Goal: Task Accomplishment & Management: Use online tool/utility

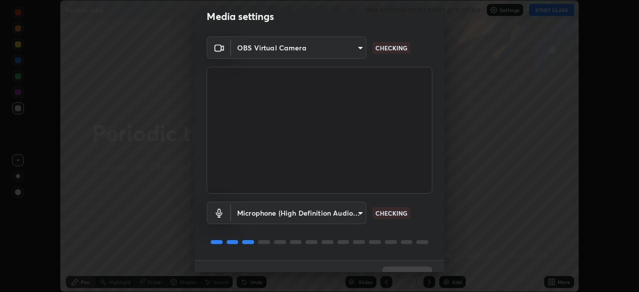
scroll to position [35, 0]
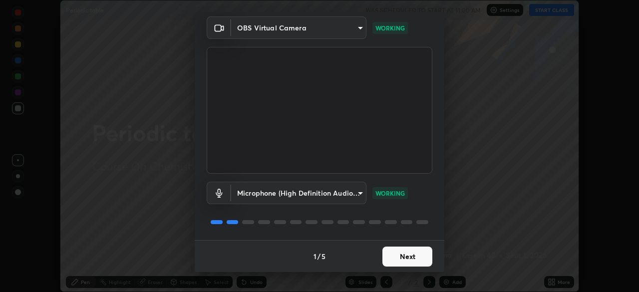
click at [418, 256] on button "Next" at bounding box center [407, 257] width 50 height 20
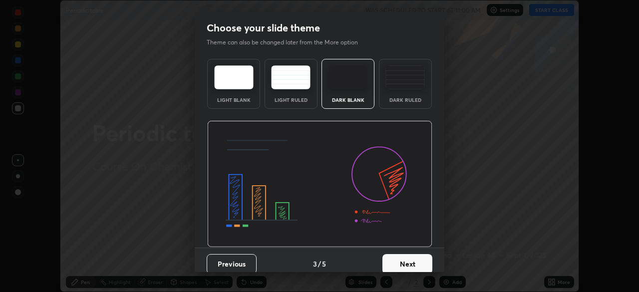
click at [421, 258] on button "Next" at bounding box center [407, 264] width 50 height 20
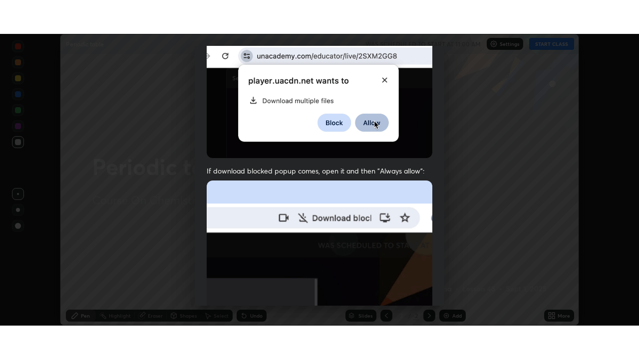
scroll to position [239, 0]
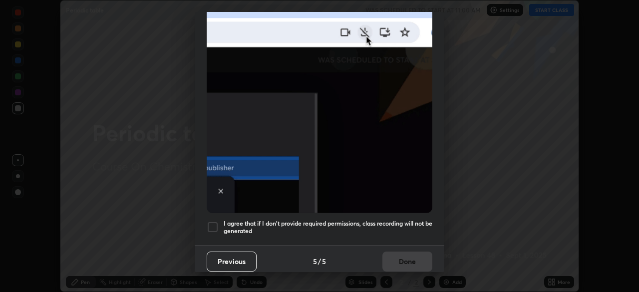
click at [414, 251] on div "Previous 5 / 5 Done" at bounding box center [320, 261] width 250 height 32
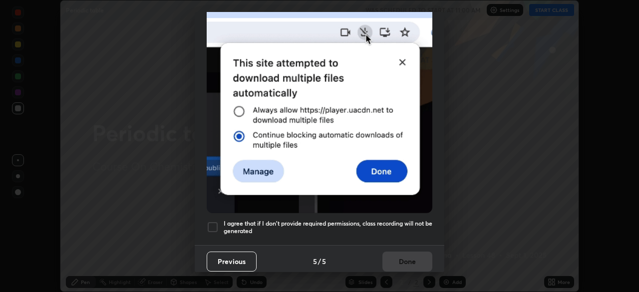
click at [416, 220] on h5 "I agree that if I don't provide required permissions, class recording will not …" at bounding box center [328, 227] width 209 height 15
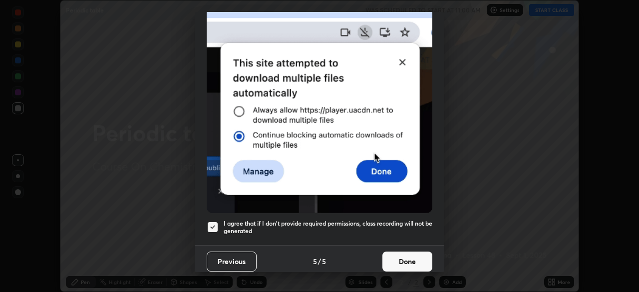
click at [414, 257] on button "Done" at bounding box center [407, 262] width 50 height 20
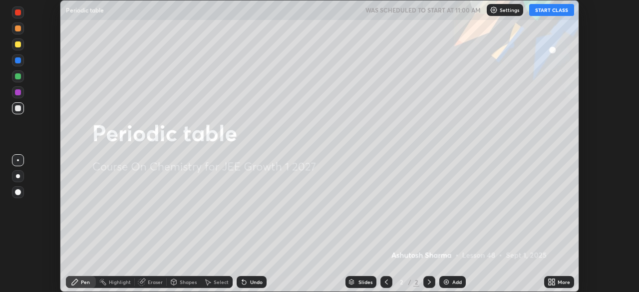
click at [550, 280] on icon at bounding box center [550, 280] width 2 height 2
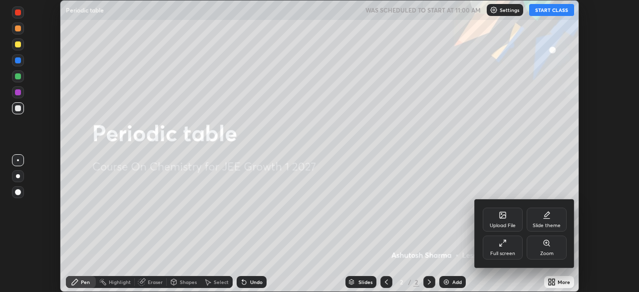
click at [514, 251] on div "Full screen" at bounding box center [502, 253] width 25 height 5
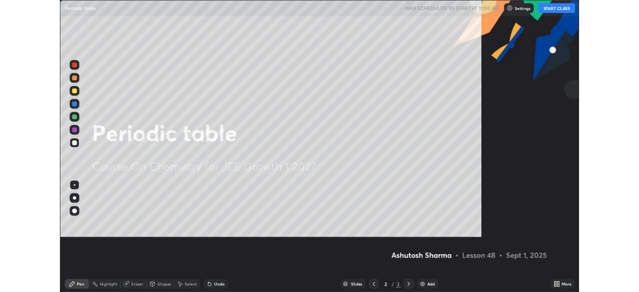
scroll to position [359, 639]
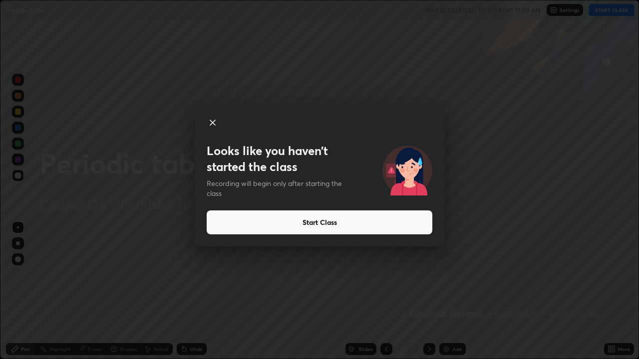
click at [426, 226] on button "Start Class" at bounding box center [320, 223] width 226 height 24
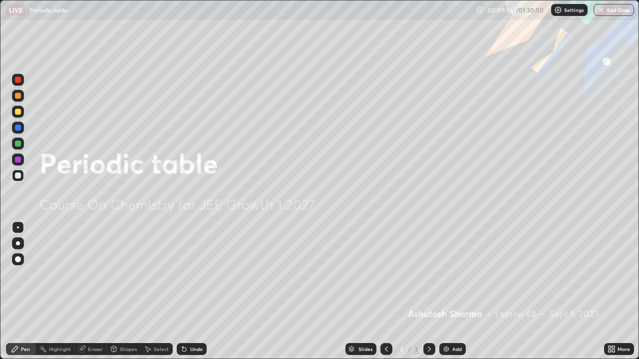
click at [381, 291] on div at bounding box center [386, 349] width 12 height 20
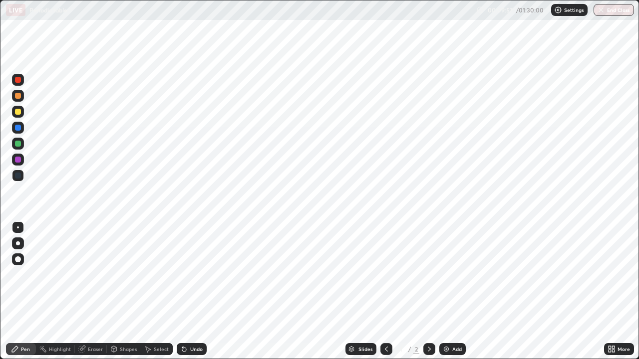
click at [428, 291] on icon at bounding box center [429, 349] width 8 height 8
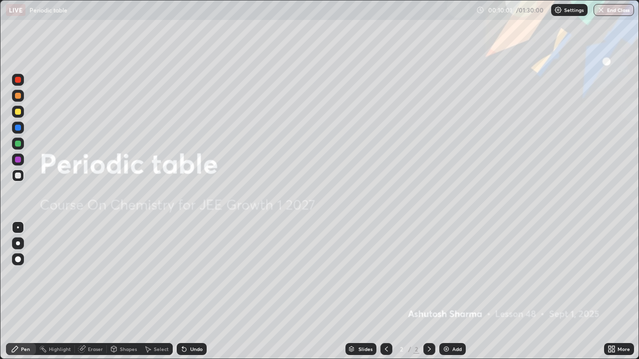
click at [97, 291] on div "Eraser" at bounding box center [95, 349] width 15 height 5
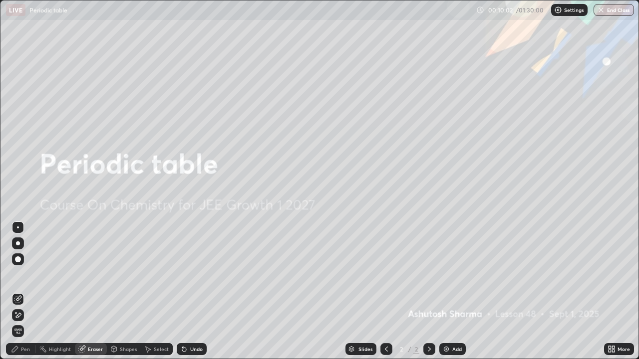
click at [182, 291] on icon at bounding box center [182, 347] width 1 height 1
click at [187, 291] on div "Undo" at bounding box center [192, 349] width 30 height 12
click at [191, 291] on div "Undo" at bounding box center [196, 349] width 12 height 5
click at [187, 291] on div "Undo" at bounding box center [192, 349] width 30 height 12
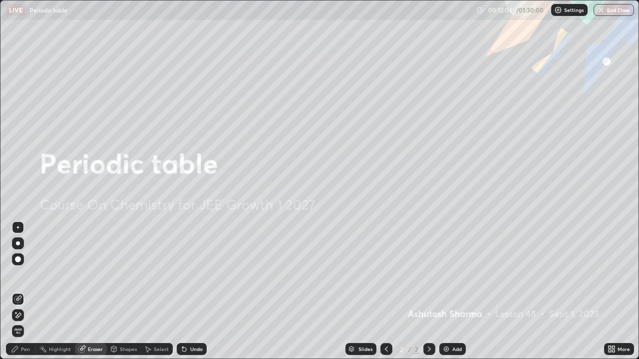
click at [452, 291] on div "Add" at bounding box center [456, 349] width 9 height 5
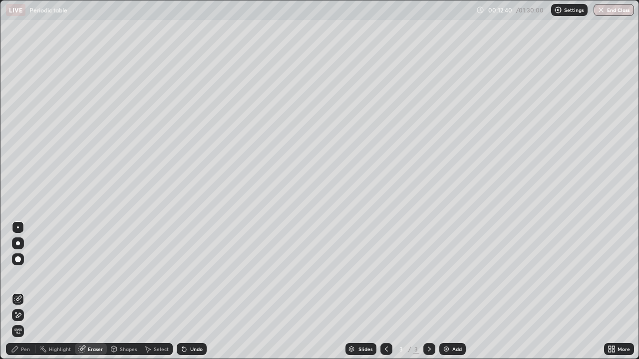
click at [19, 244] on div at bounding box center [18, 244] width 4 height 4
click at [23, 291] on div "Pen" at bounding box center [25, 349] width 9 height 5
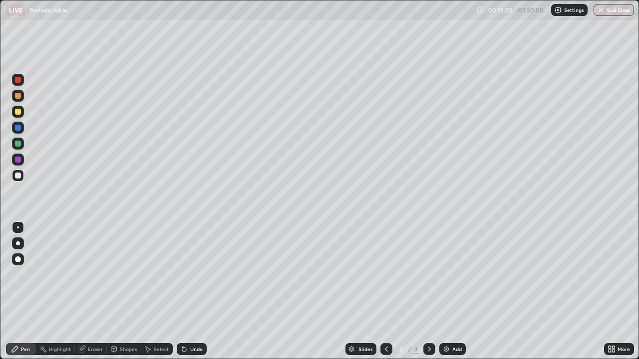
click at [19, 82] on div at bounding box center [18, 80] width 6 height 6
click at [16, 243] on div at bounding box center [18, 244] width 4 height 4
click at [95, 291] on div "Eraser" at bounding box center [95, 349] width 15 height 5
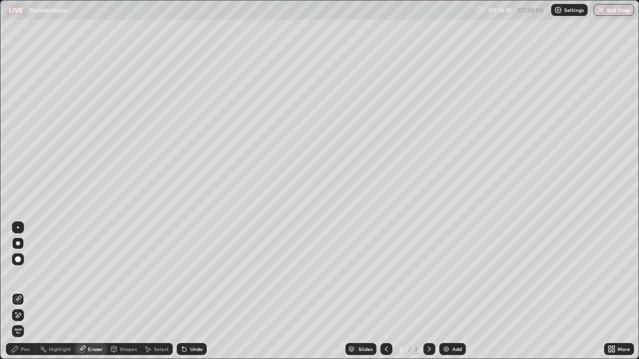
click at [32, 291] on div "Pen" at bounding box center [21, 349] width 30 height 12
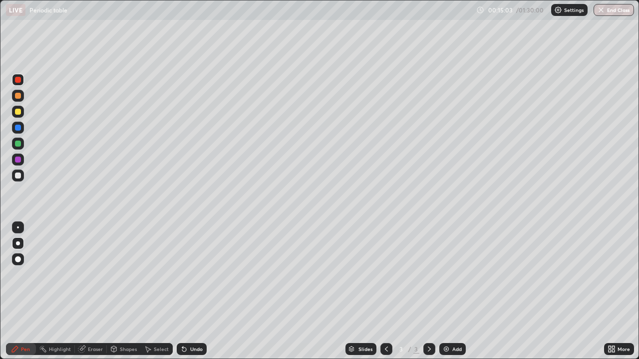
click at [17, 113] on div at bounding box center [18, 112] width 6 height 6
click at [19, 174] on div at bounding box center [18, 176] width 6 height 6
click at [18, 160] on div at bounding box center [18, 160] width 6 height 6
click at [19, 174] on div at bounding box center [18, 176] width 6 height 6
click at [449, 291] on img at bounding box center [446, 349] width 8 height 8
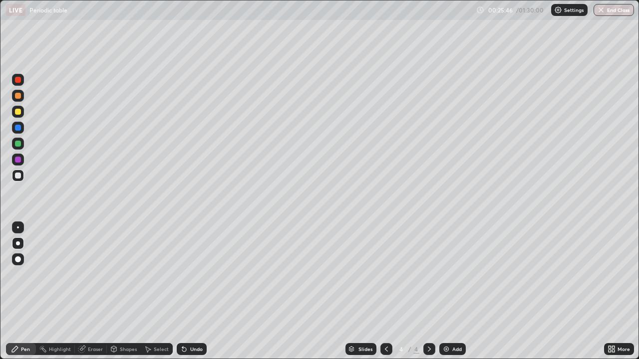
click at [18, 226] on div at bounding box center [18, 228] width 12 height 12
click at [17, 145] on div at bounding box center [18, 144] width 6 height 6
click at [19, 160] on div at bounding box center [18, 160] width 6 height 6
click at [190, 291] on div "Undo" at bounding box center [196, 349] width 12 height 5
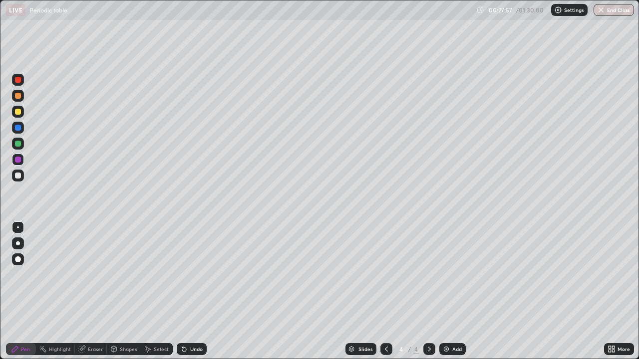
click at [17, 244] on div at bounding box center [18, 244] width 4 height 4
click at [449, 291] on div "Add" at bounding box center [452, 349] width 26 height 12
click at [385, 291] on icon at bounding box center [386, 349] width 8 height 8
click at [448, 291] on img at bounding box center [446, 349] width 8 height 8
click at [19, 176] on div at bounding box center [18, 176] width 6 height 6
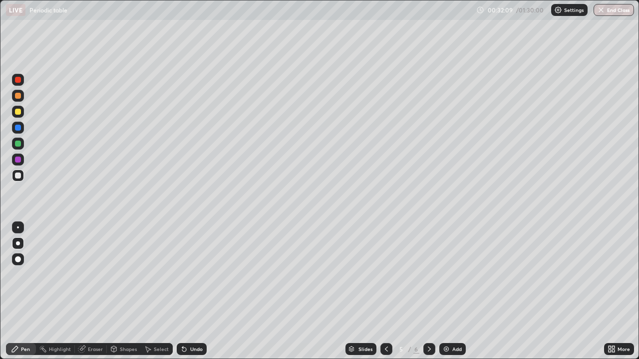
click at [89, 291] on div "Eraser" at bounding box center [95, 349] width 15 height 5
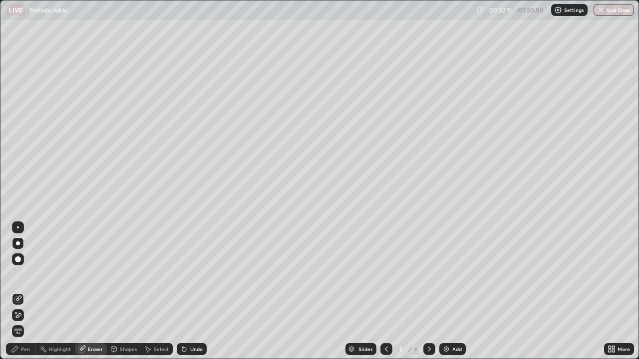
click at [25, 291] on div "Pen" at bounding box center [25, 349] width 9 height 5
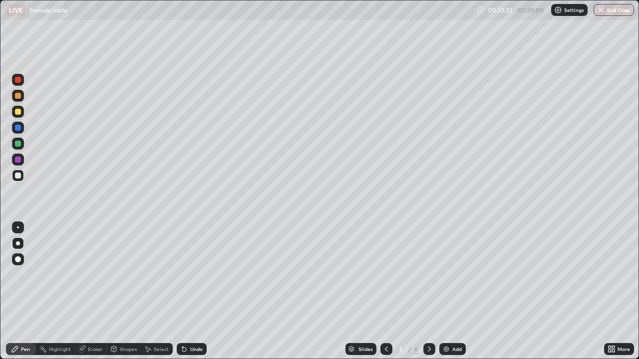
click at [17, 142] on div at bounding box center [18, 144] width 6 height 6
click at [452, 291] on div "Add" at bounding box center [456, 349] width 9 height 5
click at [93, 291] on div "Eraser" at bounding box center [95, 349] width 15 height 5
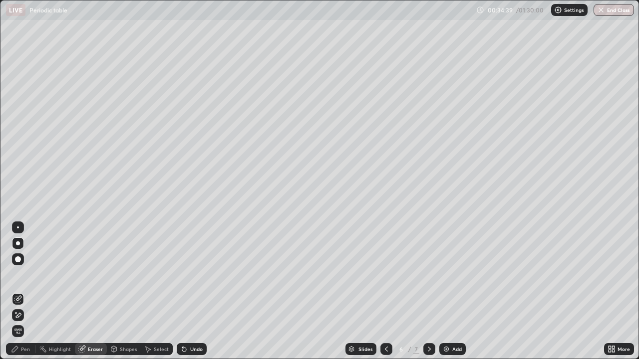
click at [25, 291] on div "Pen" at bounding box center [25, 349] width 9 height 5
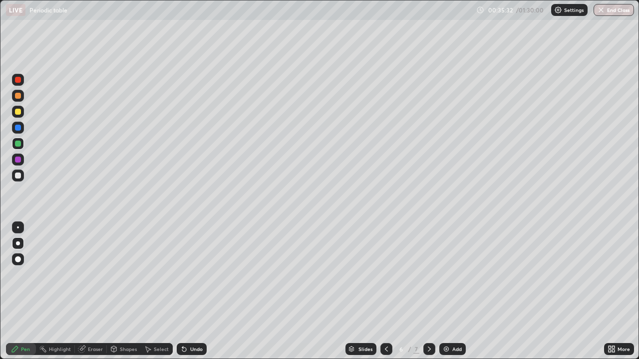
click at [20, 178] on div at bounding box center [18, 176] width 6 height 6
click at [190, 291] on div "Undo" at bounding box center [192, 349] width 30 height 12
click at [192, 291] on div "Undo" at bounding box center [192, 349] width 30 height 12
click at [16, 145] on div at bounding box center [18, 144] width 6 height 6
click at [451, 291] on div "Add" at bounding box center [452, 349] width 26 height 12
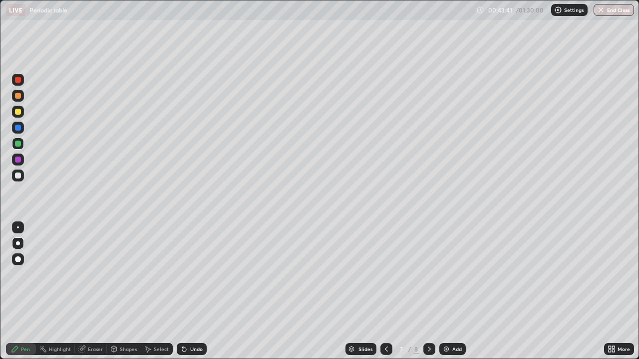
click at [96, 291] on div "Eraser" at bounding box center [95, 349] width 15 height 5
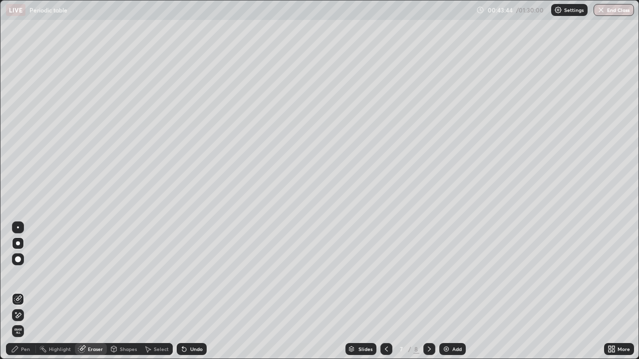
click at [27, 291] on div "Pen" at bounding box center [25, 349] width 9 height 5
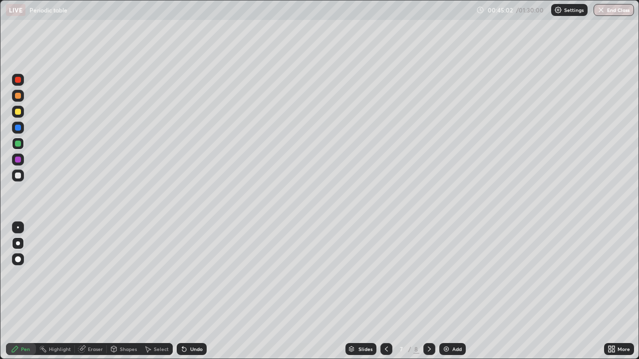
click at [20, 113] on div at bounding box center [18, 112] width 6 height 6
click at [450, 291] on div "Add" at bounding box center [452, 349] width 26 height 12
click at [19, 176] on div at bounding box center [18, 176] width 6 height 6
click at [450, 291] on div "Add" at bounding box center [452, 349] width 26 height 12
click at [17, 97] on div at bounding box center [18, 96] width 6 height 6
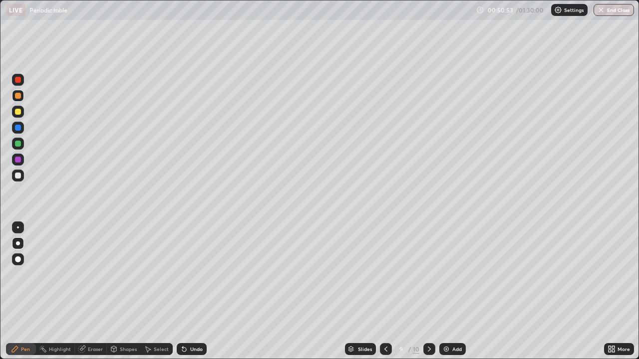
click at [16, 112] on div at bounding box center [18, 112] width 6 height 6
click at [18, 144] on div at bounding box center [18, 144] width 6 height 6
click at [92, 291] on div "Eraser" at bounding box center [91, 349] width 32 height 12
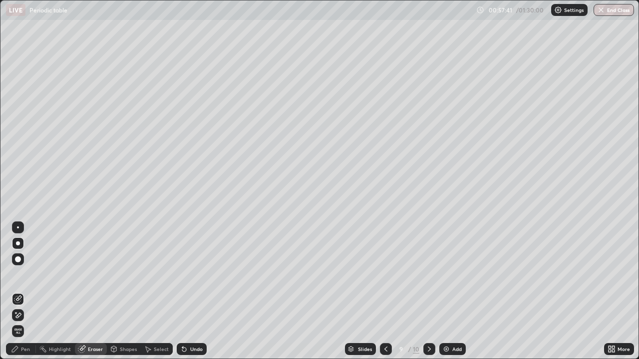
click at [19, 291] on div "Pen" at bounding box center [21, 349] width 30 height 12
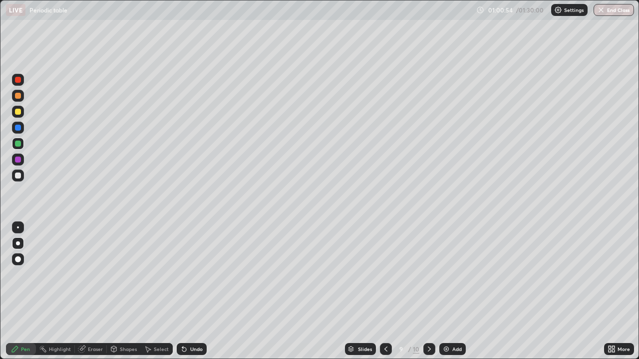
click at [450, 291] on div "Add" at bounding box center [452, 349] width 26 height 12
click at [18, 176] on div at bounding box center [18, 176] width 6 height 6
click at [18, 112] on div at bounding box center [18, 112] width 6 height 6
click at [18, 145] on div at bounding box center [18, 144] width 6 height 6
click at [92, 291] on div "Eraser" at bounding box center [95, 349] width 15 height 5
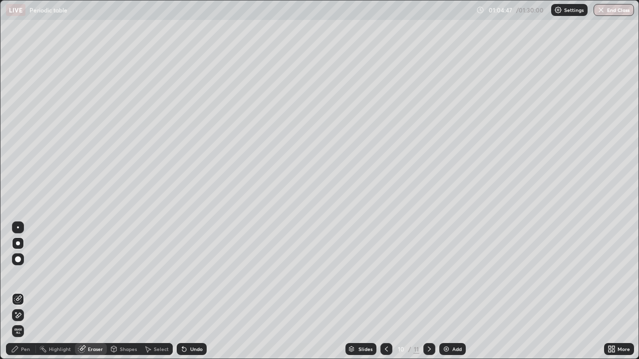
click at [18, 259] on div at bounding box center [18, 260] width 6 height 6
click at [24, 291] on div "Pen" at bounding box center [25, 349] width 9 height 5
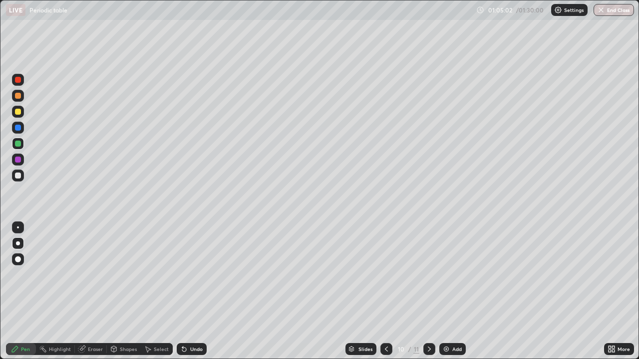
click at [18, 110] on div at bounding box center [18, 112] width 6 height 6
click at [18, 260] on div at bounding box center [18, 260] width 6 height 6
click at [18, 245] on div at bounding box center [18, 244] width 4 height 4
click at [17, 143] on div at bounding box center [18, 144] width 6 height 6
click at [88, 291] on div "Eraser" at bounding box center [95, 349] width 15 height 5
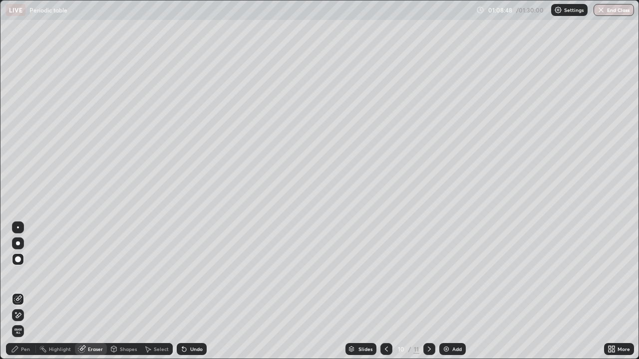
click at [26, 291] on div "Pen" at bounding box center [25, 349] width 9 height 5
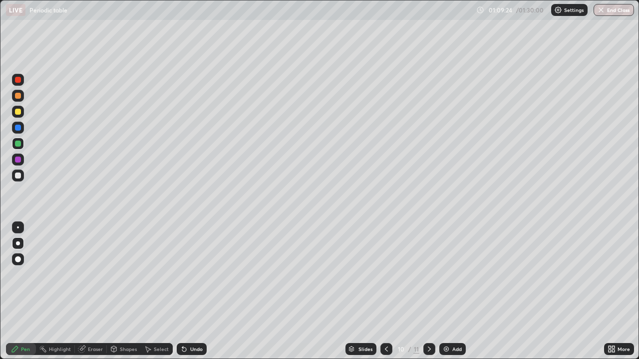
click at [454, 291] on div "Add" at bounding box center [456, 349] width 9 height 5
click at [385, 291] on icon at bounding box center [386, 349] width 3 height 5
click at [20, 176] on div at bounding box center [18, 176] width 6 height 6
click at [425, 291] on icon at bounding box center [429, 349] width 8 height 8
click at [16, 111] on div at bounding box center [18, 112] width 6 height 6
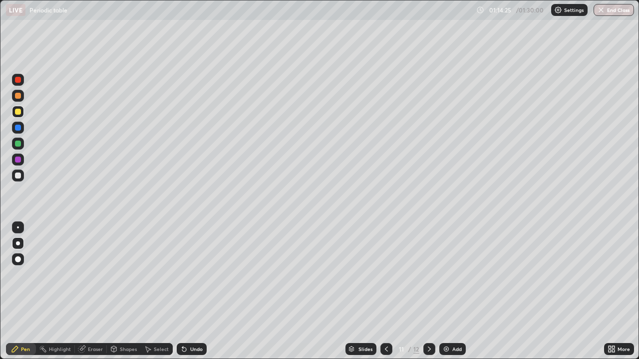
click at [451, 291] on div "Add" at bounding box center [452, 349] width 26 height 12
click at [19, 176] on div at bounding box center [18, 176] width 6 height 6
click at [19, 158] on div at bounding box center [18, 160] width 6 height 6
click at [19, 176] on div at bounding box center [18, 176] width 6 height 6
click at [449, 291] on div "Add" at bounding box center [452, 349] width 26 height 12
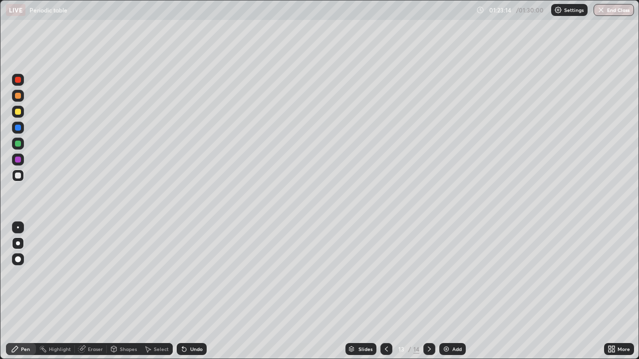
click at [93, 291] on div "Eraser" at bounding box center [95, 349] width 15 height 5
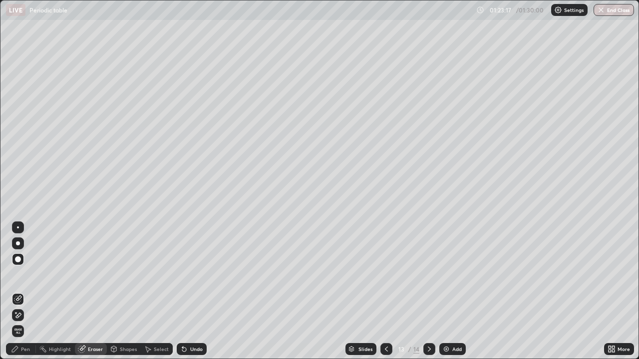
click at [30, 291] on div "Pen" at bounding box center [21, 349] width 30 height 12
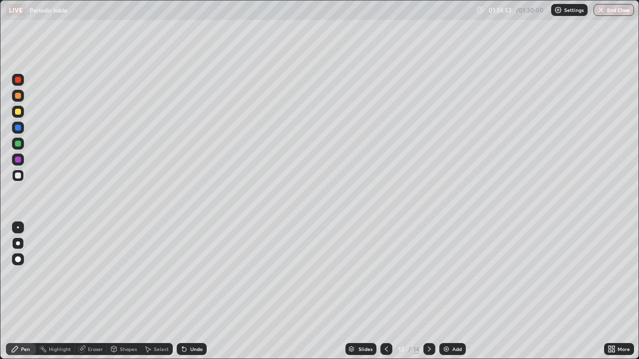
click at [17, 142] on div at bounding box center [18, 144] width 6 height 6
click at [17, 176] on div at bounding box center [18, 176] width 6 height 6
click at [620, 291] on div "More" at bounding box center [623, 349] width 12 height 5
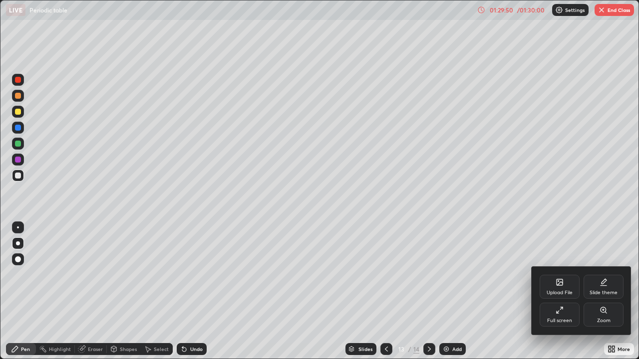
click at [571, 291] on div "Full screen" at bounding box center [560, 315] width 40 height 24
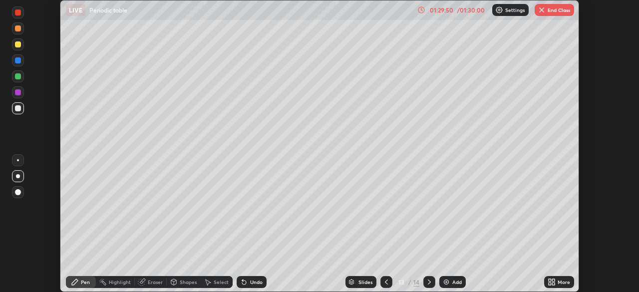
scroll to position [49620, 49273]
click at [552, 12] on button "End Class" at bounding box center [554, 10] width 39 height 12
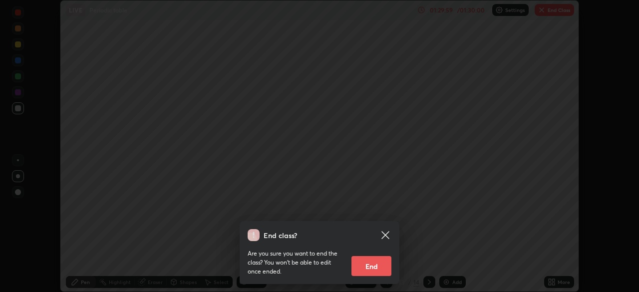
click at [382, 264] on button "End" at bounding box center [371, 266] width 40 height 20
